Goal: Task Accomplishment & Management: Use online tool/utility

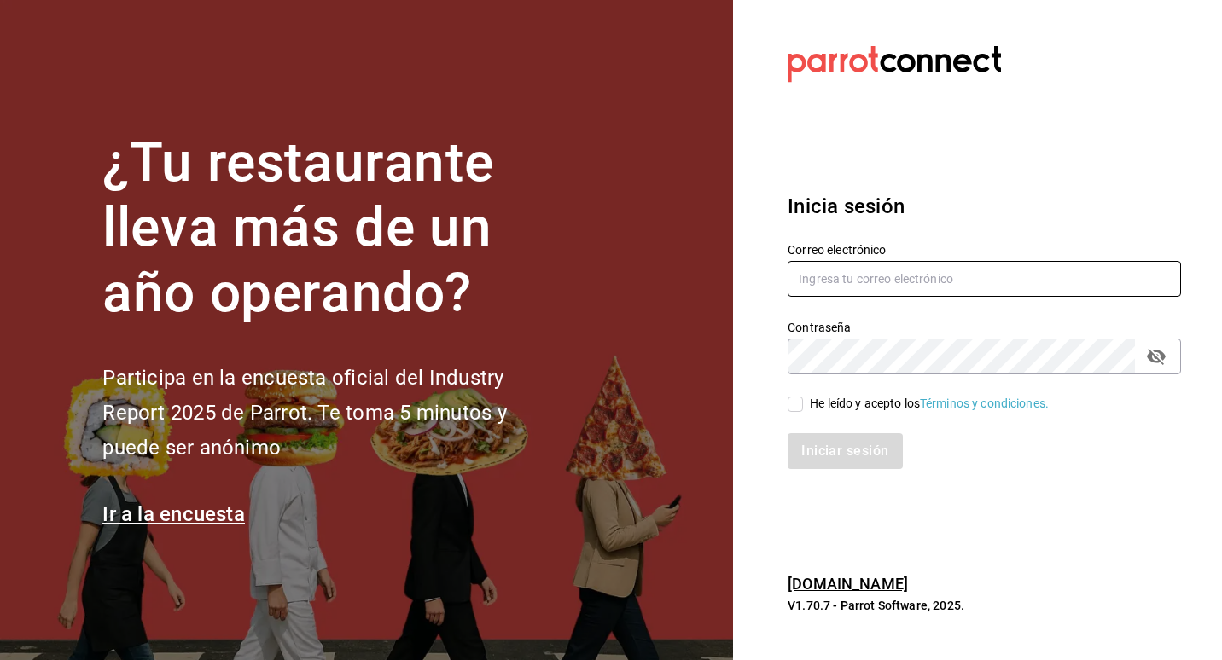
click at [915, 293] on input "text" at bounding box center [983, 279] width 393 height 36
click at [911, 288] on input "ALESGÄ" at bounding box center [983, 279] width 393 height 36
click at [894, 285] on input "ALESGÄ" at bounding box center [983, 279] width 393 height 36
type input "A"
type input "alexg@casa-toho.com"
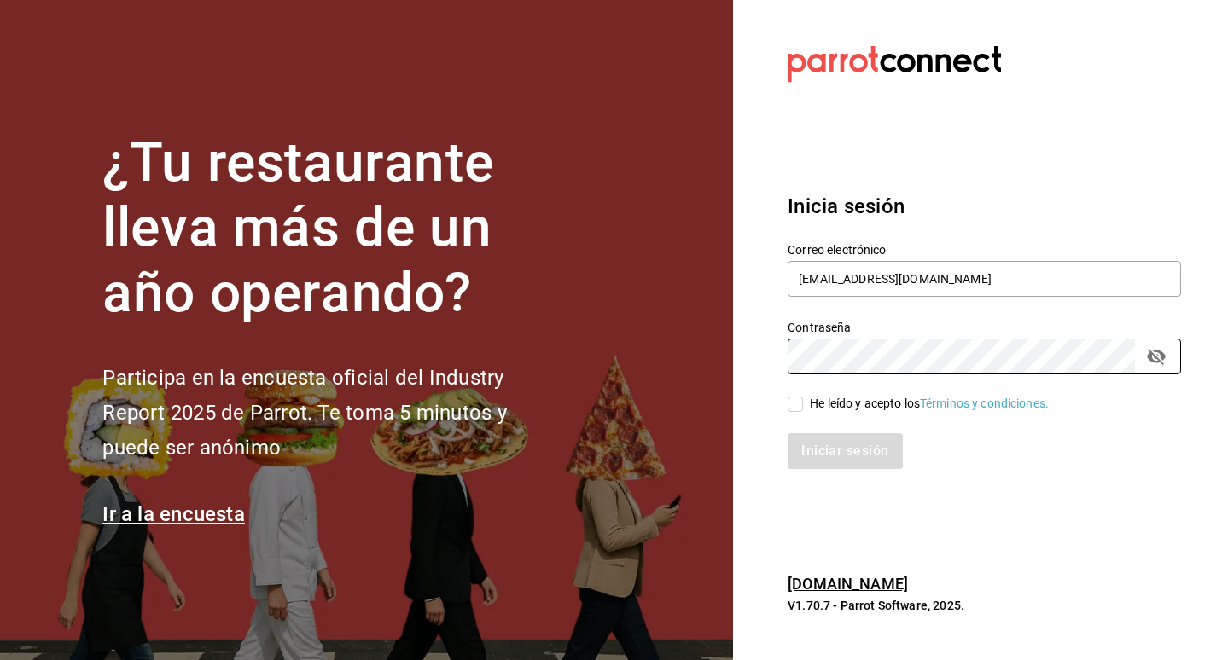
click at [789, 406] on input "He leído y acepto los Términos y condiciones." at bounding box center [794, 404] width 15 height 15
checkbox input "true"
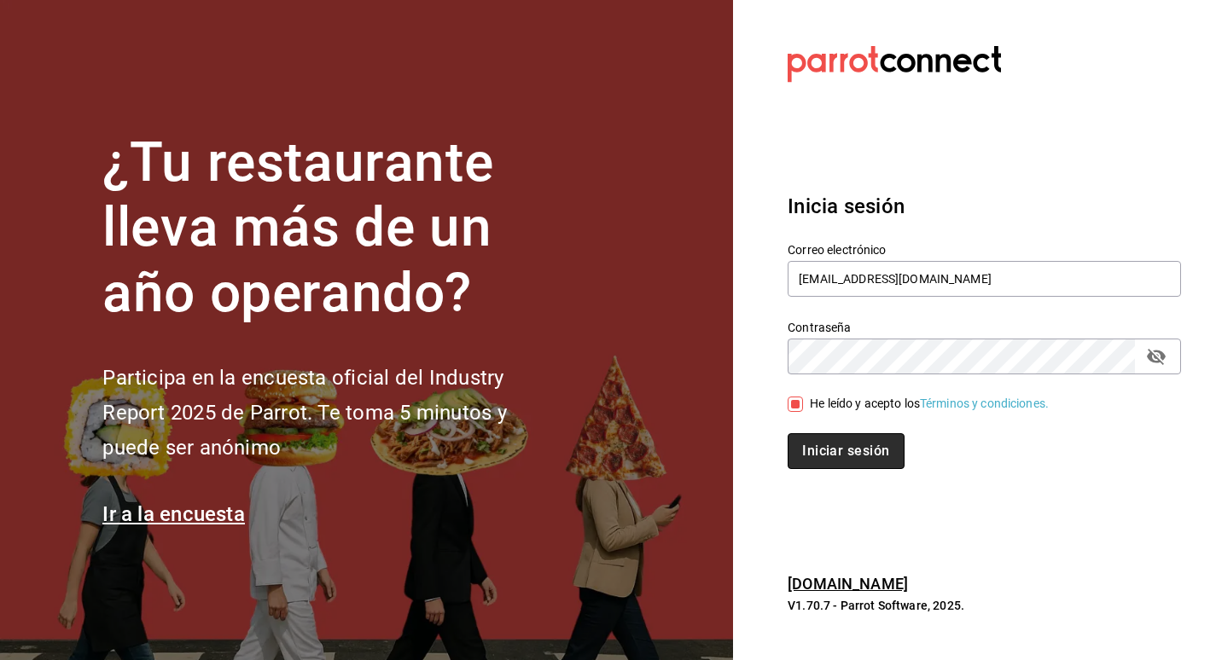
click at [842, 435] on button "Iniciar sesión" at bounding box center [845, 451] width 116 height 36
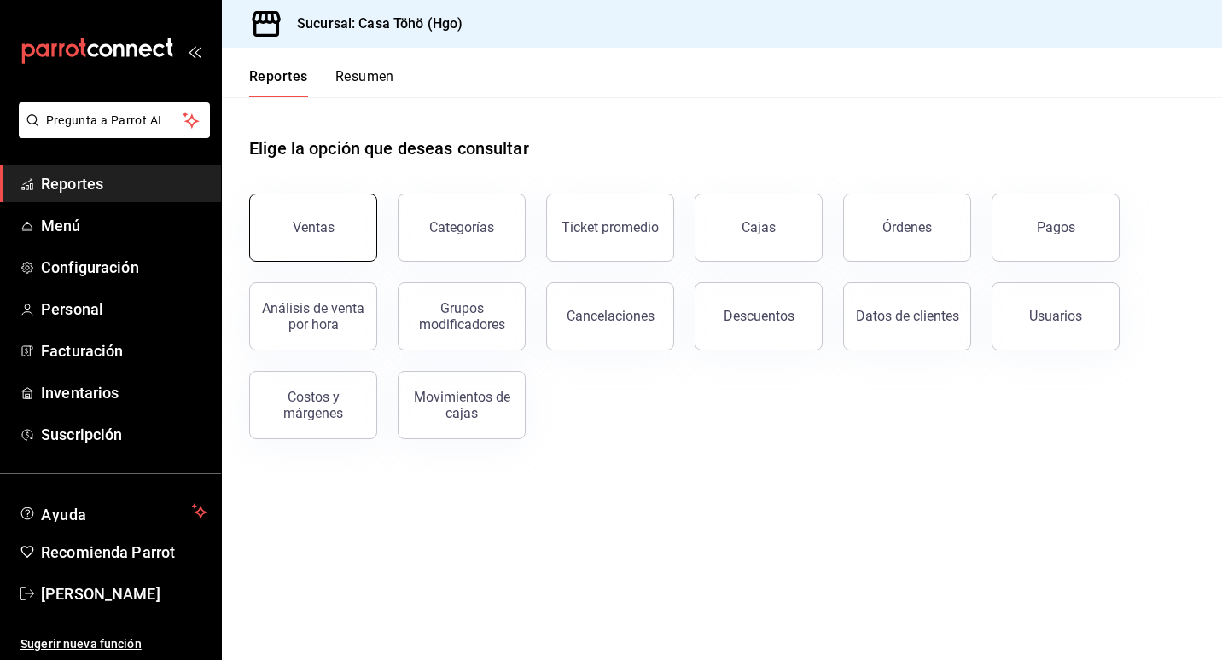
click at [317, 233] on div "Ventas" at bounding box center [314, 227] width 42 height 16
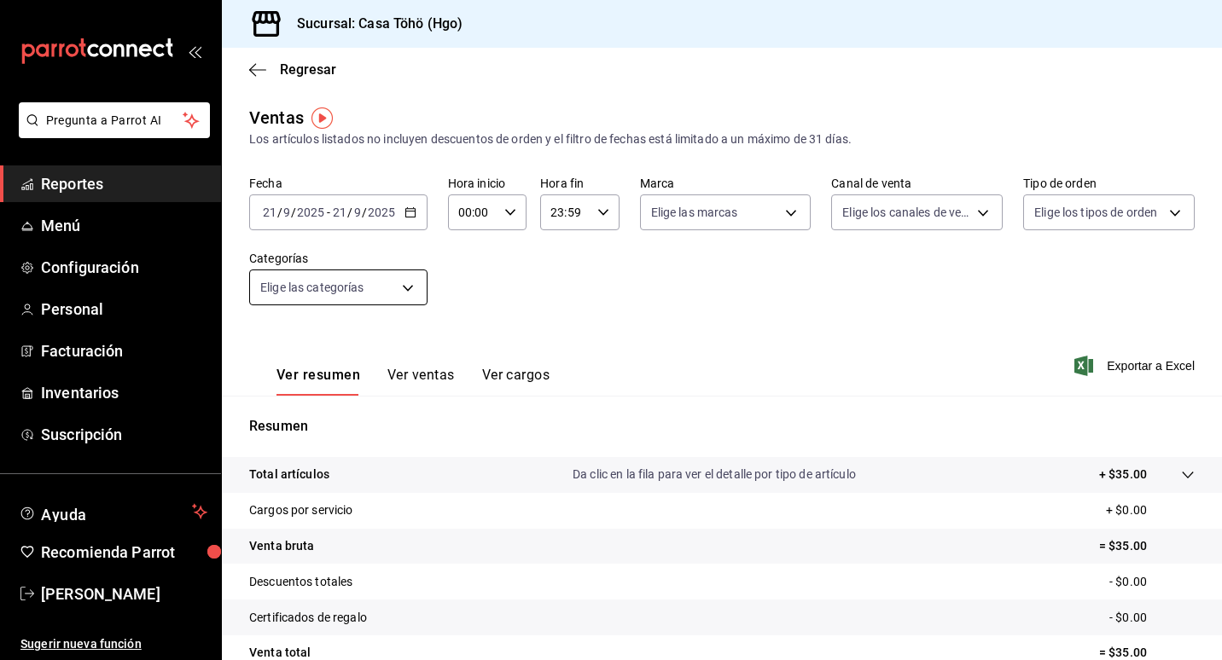
click at [398, 290] on body "Pregunta a Parrot AI Reportes Menú Configuración Personal Facturación Inventari…" at bounding box center [611, 330] width 1222 height 660
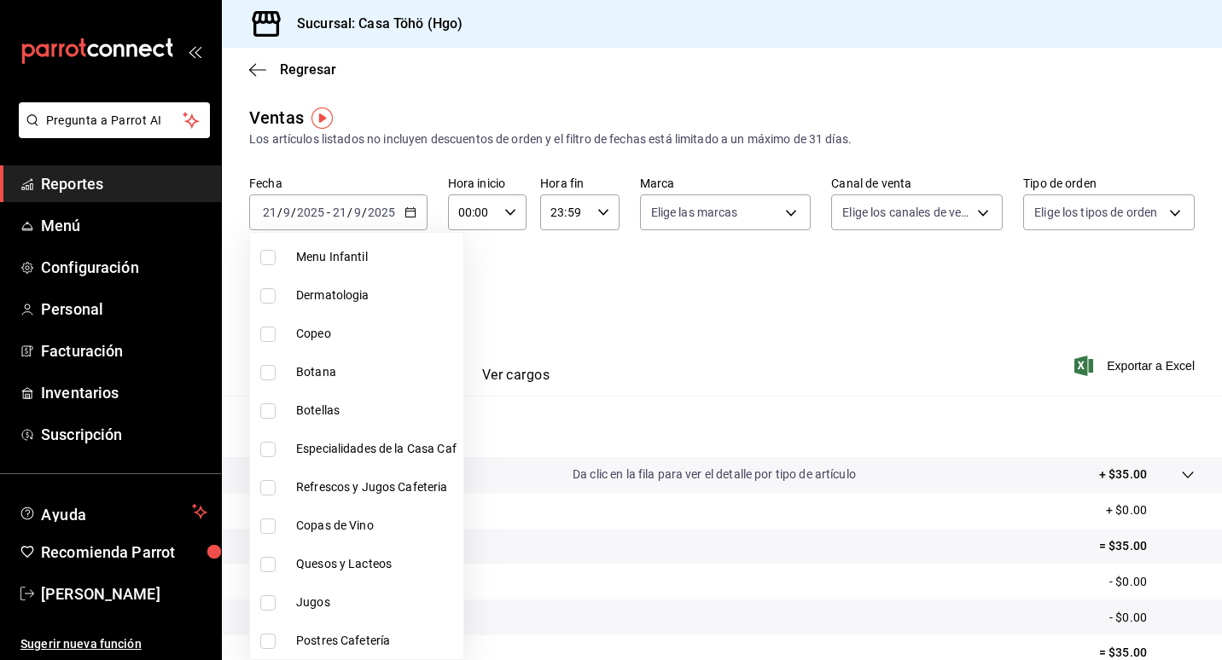
scroll to position [341, 0]
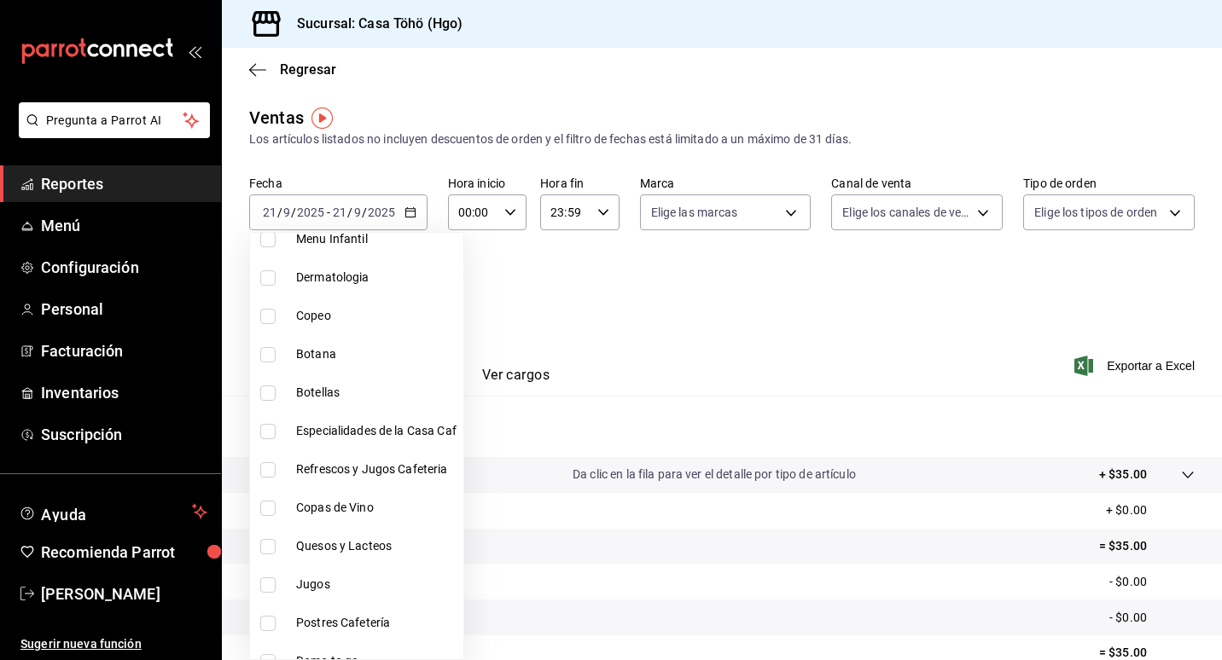
click at [706, 316] on div at bounding box center [611, 330] width 1222 height 660
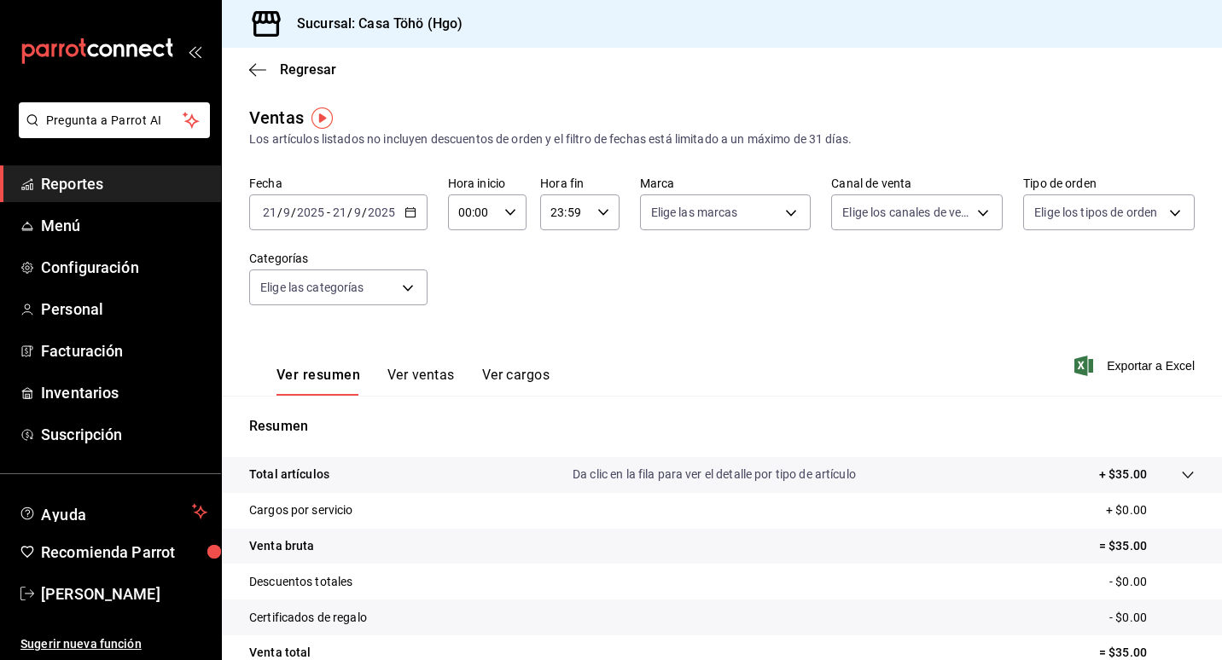
click at [434, 368] on button "Ver ventas" at bounding box center [420, 381] width 67 height 29
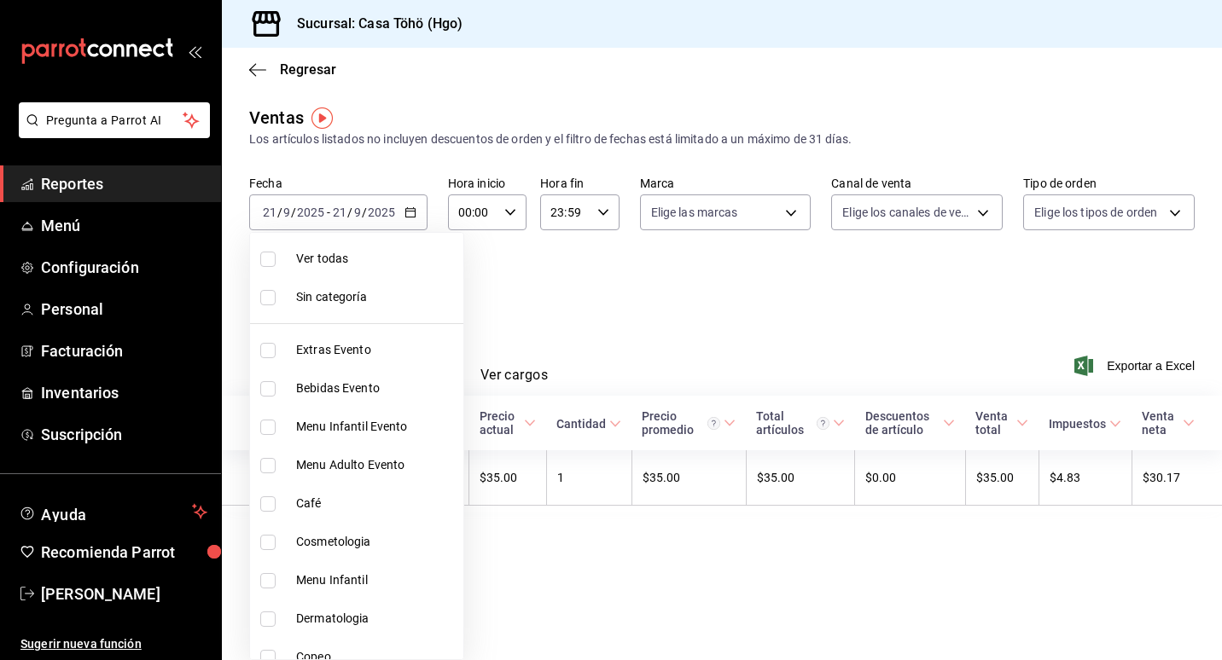
click at [407, 290] on body "Pregunta a Parrot AI Reportes Menú Configuración Personal Facturación Inventari…" at bounding box center [611, 330] width 1222 height 660
click at [659, 301] on div at bounding box center [611, 330] width 1222 height 660
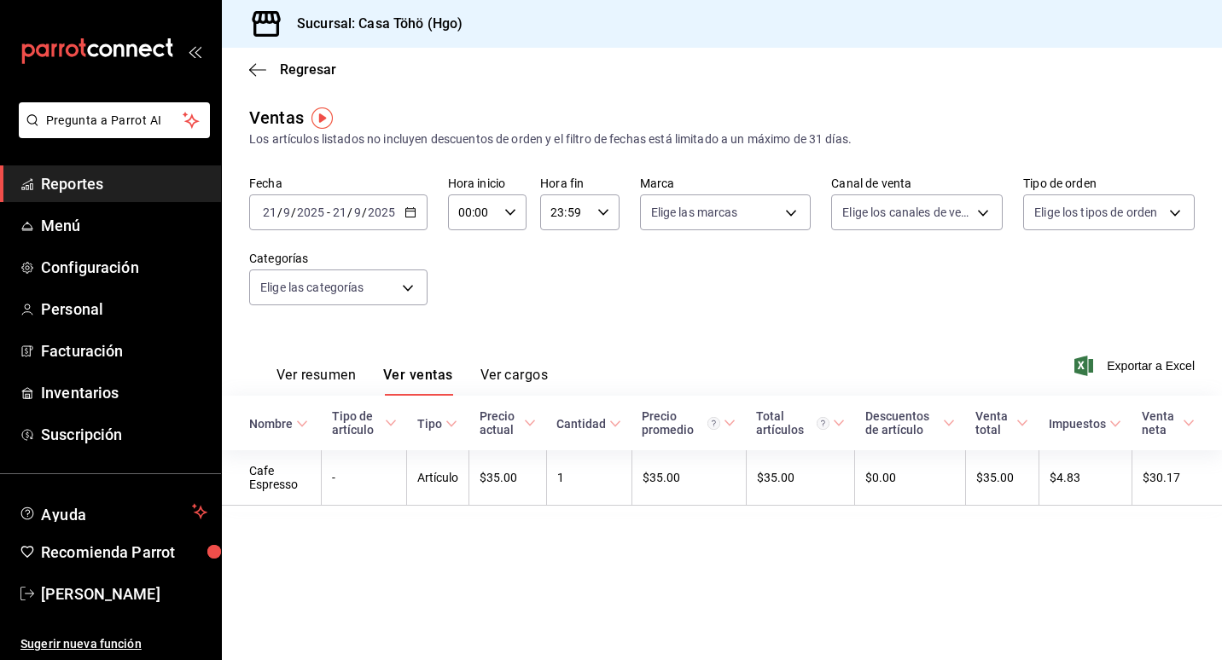
click at [400, 212] on div "[DATE] [DATE] - [DATE] [DATE]" at bounding box center [338, 213] width 178 height 36
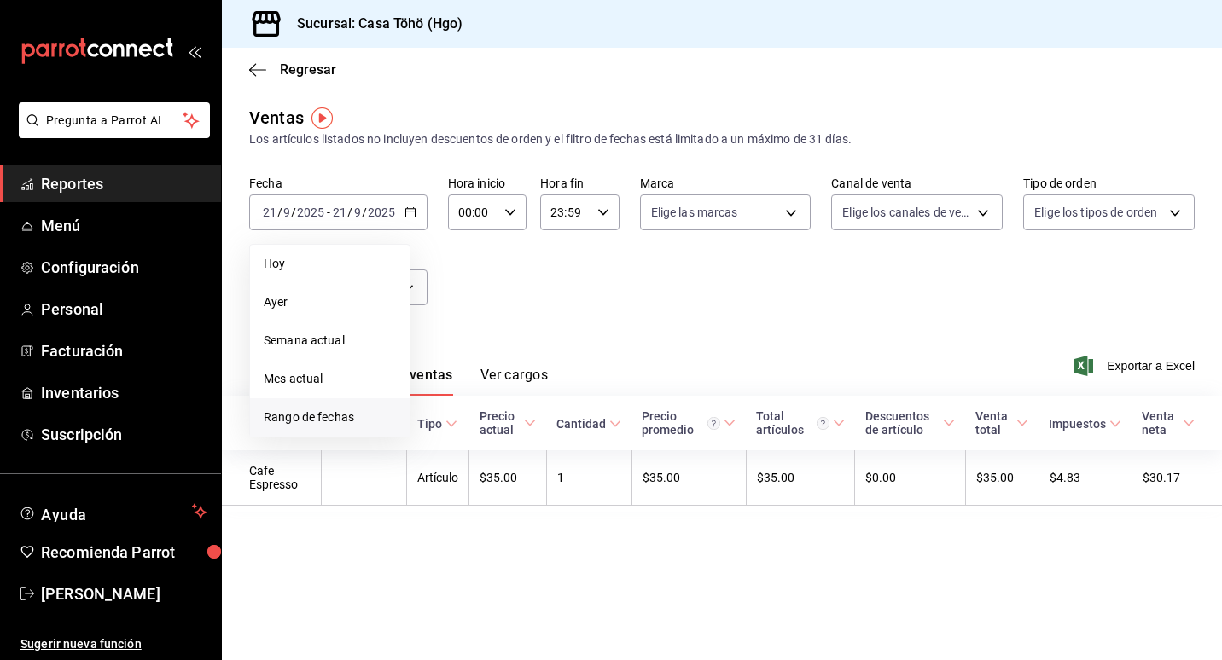
click at [371, 423] on span "Rango de fechas" at bounding box center [330, 418] width 132 height 18
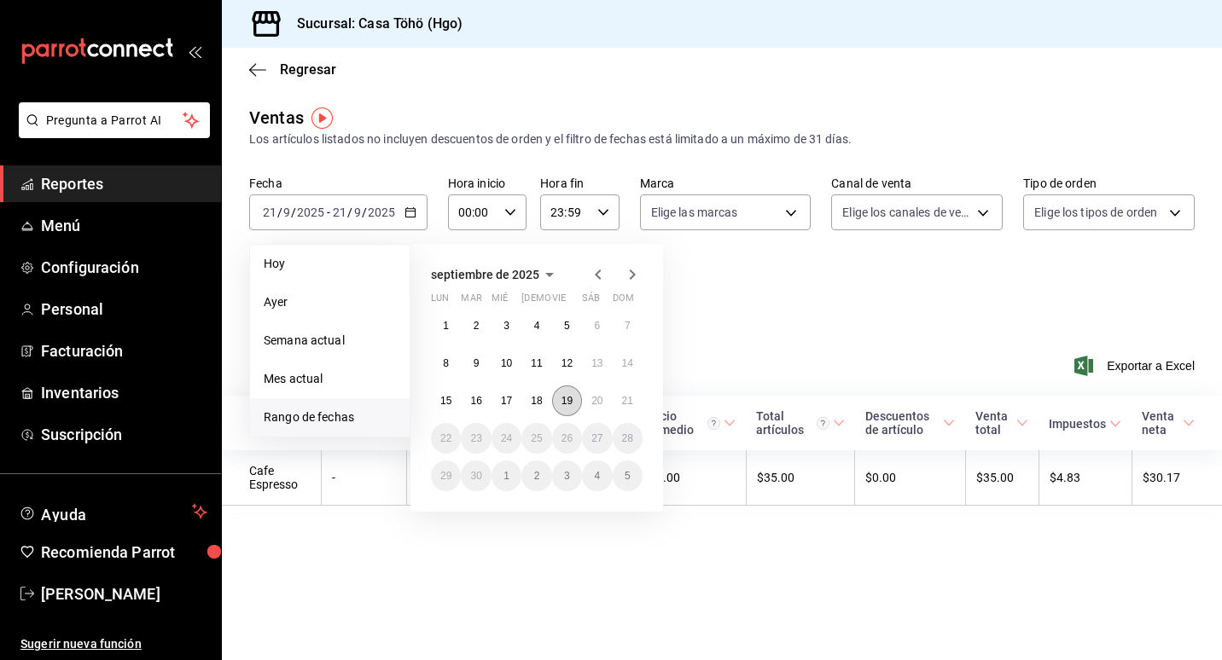
click at [571, 402] on abbr "19" at bounding box center [566, 401] width 11 height 12
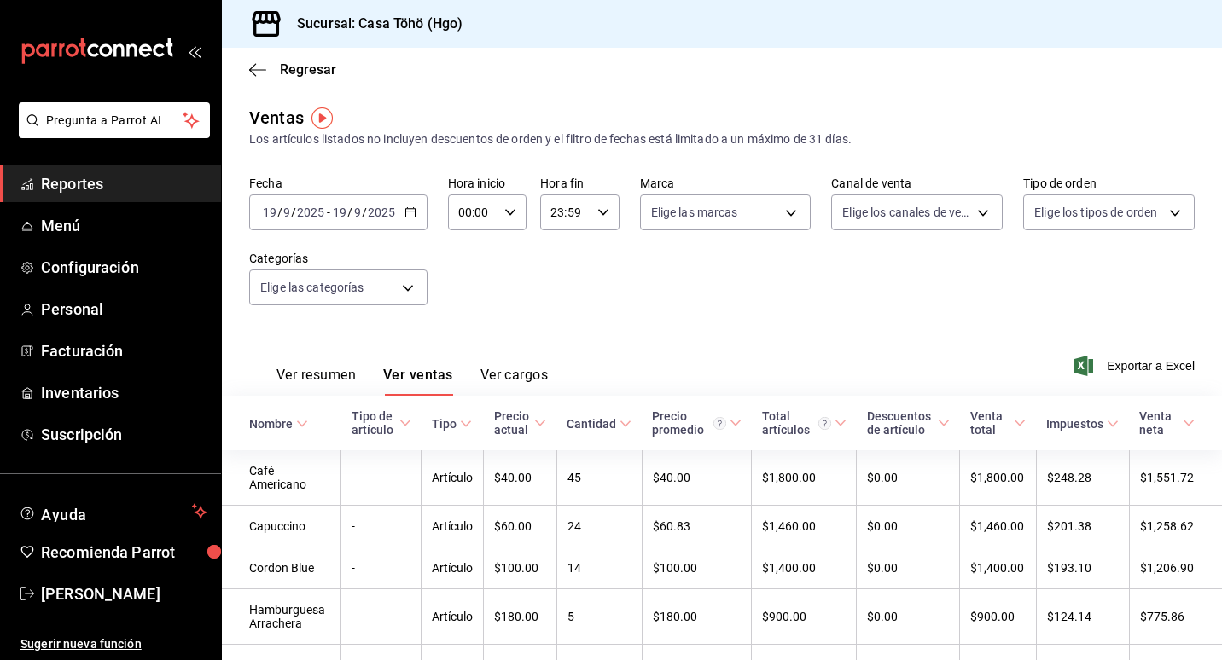
click at [415, 212] on icon "button" at bounding box center [410, 212] width 12 height 12
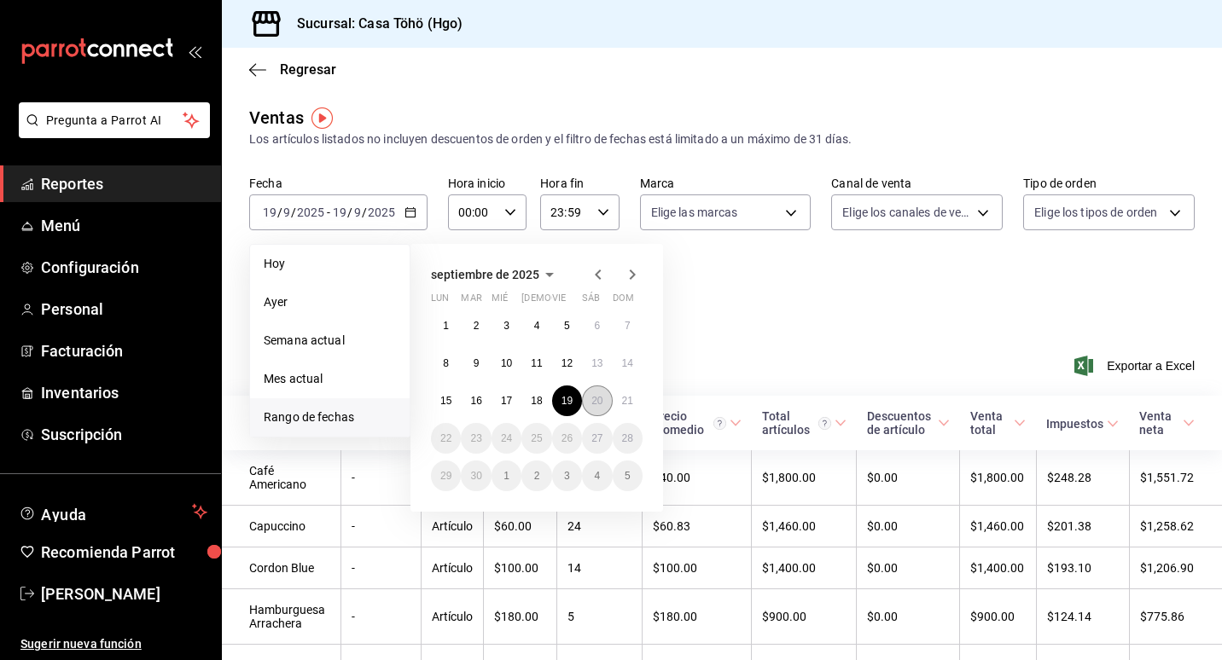
click at [591, 400] on abbr "20" at bounding box center [596, 401] width 11 height 12
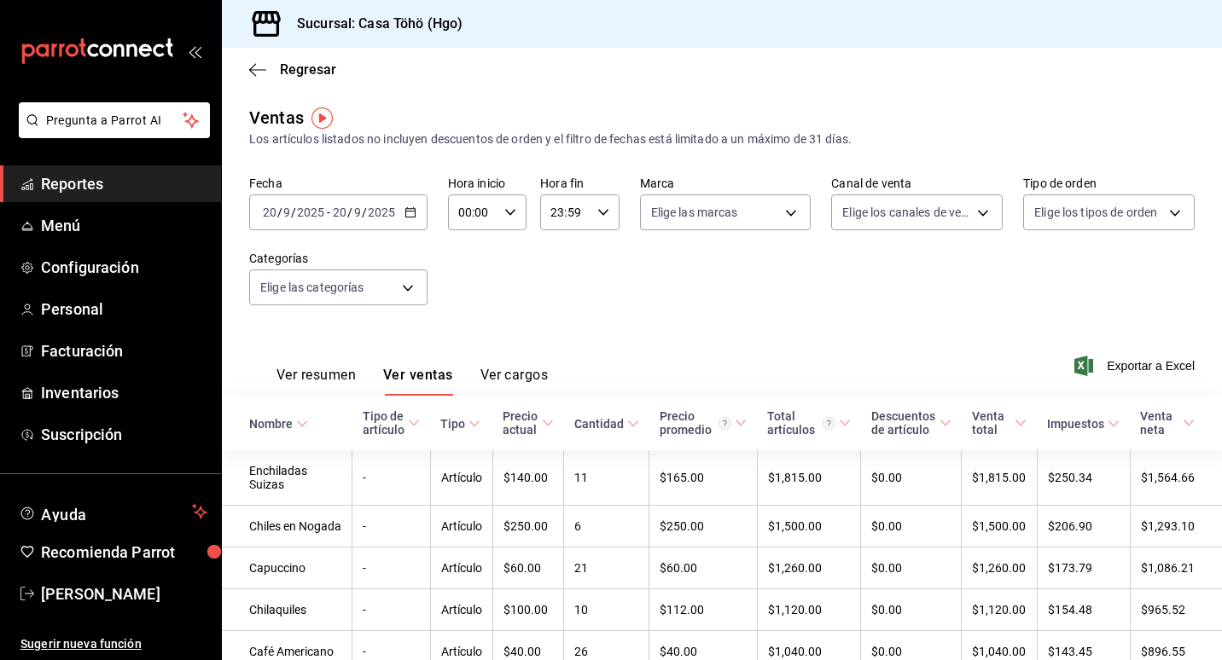
click at [304, 421] on icon at bounding box center [302, 424] width 12 height 12
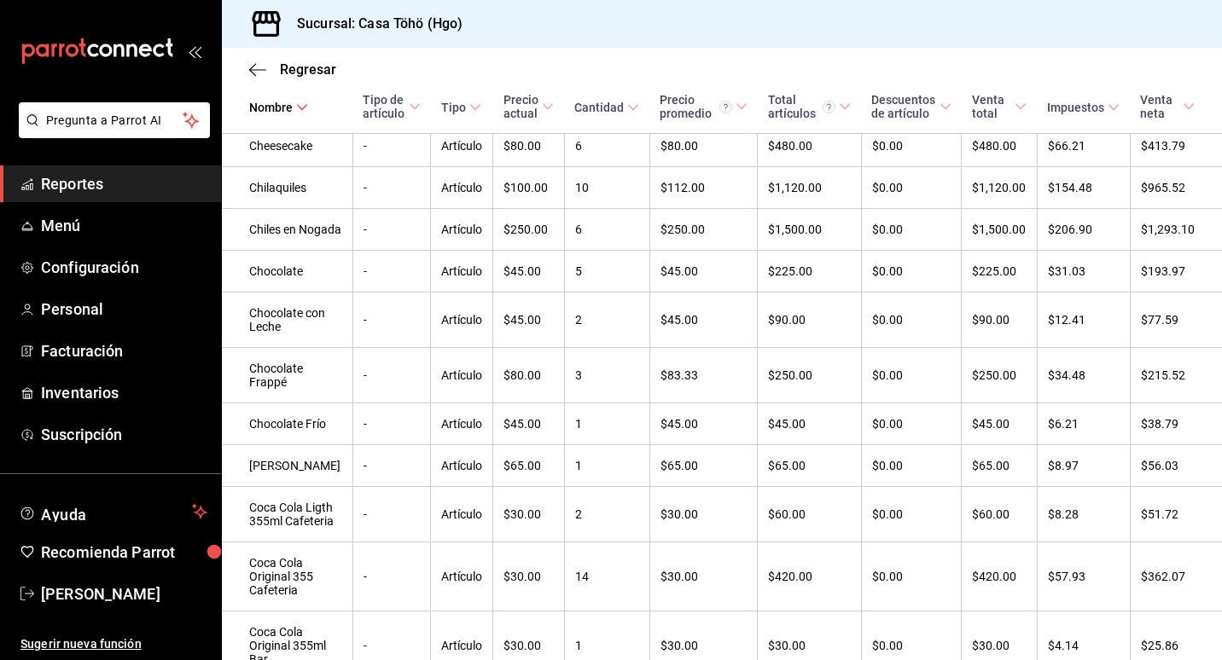
scroll to position [1174, 0]
